Goal: Information Seeking & Learning: Learn about a topic

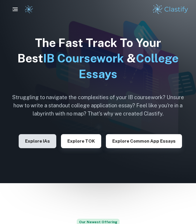
click at [44, 143] on button "Explore IAs" at bounding box center [38, 141] width 38 height 14
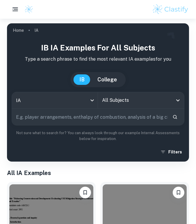
click at [14, 5] on button "button" at bounding box center [15, 9] width 12 height 12
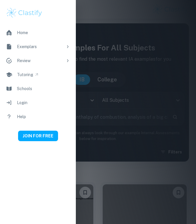
click at [101, 55] on div at bounding box center [98, 112] width 196 height 224
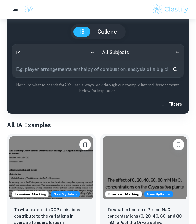
scroll to position [51, 0]
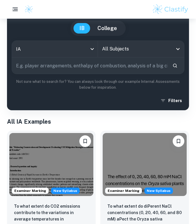
click at [143, 47] on input "All Subjects" at bounding box center [137, 48] width 72 height 11
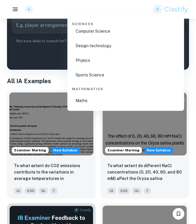
scroll to position [944, 0]
click at [101, 76] on li "Sports Science" at bounding box center [126, 74] width 112 height 13
type input "Sports Science"
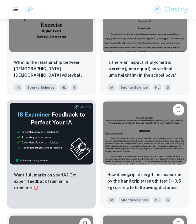
scroll to position [201, 0]
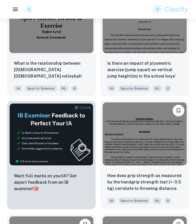
click at [147, 169] on div "How does grip strength as measured by the handgrip strength test (+- 0.5 kg) co…" at bounding box center [144, 188] width 89 height 41
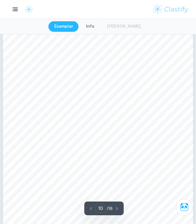
scroll to position [2581, 0]
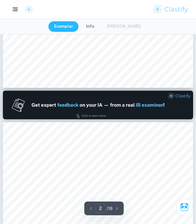
type input "1"
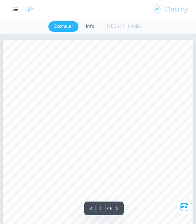
scroll to position [0, 0]
